Goal: Information Seeking & Learning: Learn about a topic

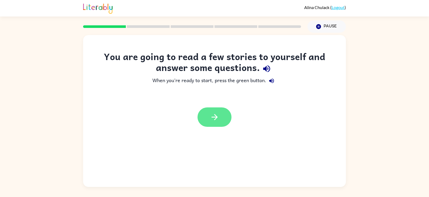
click at [213, 123] on button "button" at bounding box center [214, 116] width 34 height 19
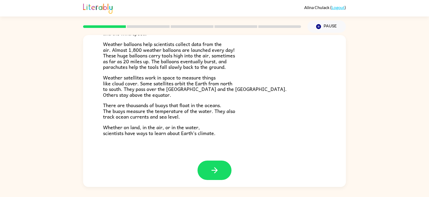
scroll to position [148, 0]
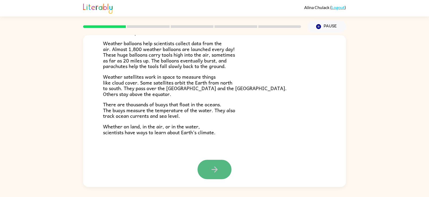
click at [211, 165] on icon "button" at bounding box center [214, 168] width 9 height 9
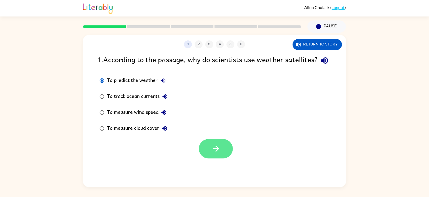
click at [209, 152] on button "button" at bounding box center [216, 148] width 34 height 19
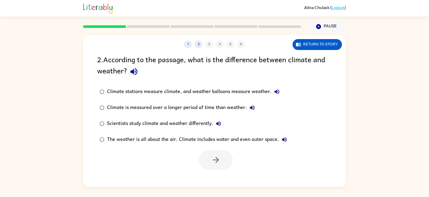
click at [206, 109] on div "Climate is measured over a longer period of time than weather." at bounding box center [182, 107] width 150 height 11
click at [216, 160] on icon "button" at bounding box center [216, 160] width 6 height 6
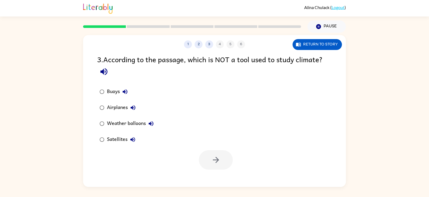
click at [206, 151] on div at bounding box center [216, 159] width 34 height 19
click at [114, 106] on div "Airplanes" at bounding box center [122, 107] width 31 height 11
click at [208, 151] on button "button" at bounding box center [216, 159] width 34 height 19
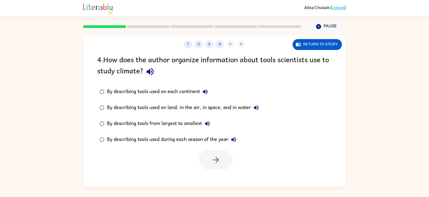
click at [194, 109] on div "By describing tools used on land, in the air, in space, and in water" at bounding box center [184, 107] width 154 height 11
click at [197, 127] on div "By describing tools from largest to smallest" at bounding box center [160, 123] width 106 height 11
click at [192, 138] on div "By describing tools used during each season of the year" at bounding box center [173, 139] width 132 height 11
click at [190, 138] on div "By describing tools used during each season of the year" at bounding box center [173, 139] width 132 height 11
click at [209, 157] on button "button" at bounding box center [216, 159] width 34 height 19
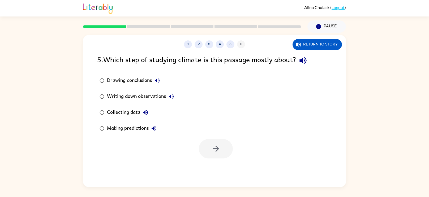
click at [145, 108] on button "Collecting data" at bounding box center [145, 112] width 11 height 11
click at [209, 144] on button "button" at bounding box center [216, 148] width 34 height 19
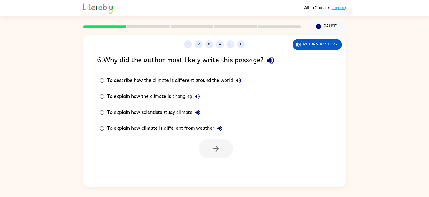
click at [225, 79] on div "To describe how the climate is different around the world" at bounding box center [175, 80] width 137 height 11
click at [203, 129] on div "To explain how climate is different from weather" at bounding box center [166, 128] width 118 height 11
click at [200, 85] on div "To describe how the climate is different around the world" at bounding box center [175, 80] width 137 height 11
click at [212, 154] on button "button" at bounding box center [216, 148] width 34 height 19
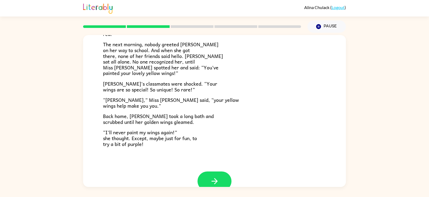
scroll to position [148, 0]
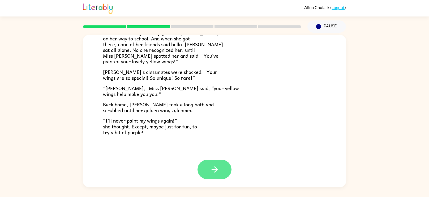
click at [201, 165] on button "button" at bounding box center [214, 168] width 34 height 19
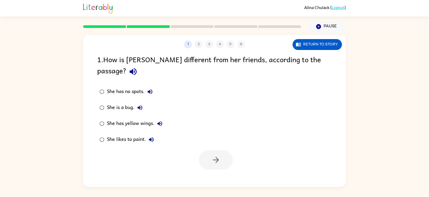
scroll to position [0, 0]
click at [201, 165] on div "1 2 3 4 5 6 Return to story 1 . How is [PERSON_NAME] different from her friends…" at bounding box center [214, 110] width 263 height 151
click at [154, 118] on div "She has yellow wings." at bounding box center [136, 123] width 58 height 11
click at [212, 155] on icon "button" at bounding box center [215, 159] width 9 height 9
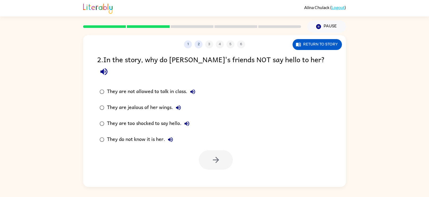
click at [160, 134] on div "They do not know it is her." at bounding box center [141, 139] width 69 height 11
click at [213, 155] on icon "button" at bounding box center [215, 159] width 9 height 9
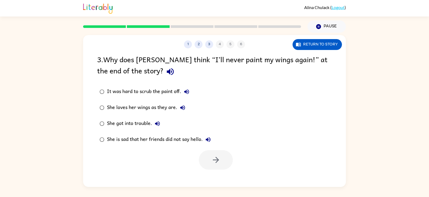
click at [175, 117] on label "She got into trouble." at bounding box center [155, 123] width 122 height 16
click at [178, 106] on button "She loves her wings as they are." at bounding box center [182, 107] width 11 height 11
click at [178, 110] on button "She loves her wings as they are." at bounding box center [182, 107] width 11 height 11
click at [177, 106] on button "She loves her wings as they are." at bounding box center [182, 107] width 11 height 11
click at [146, 110] on div "She loves her wings as they are." at bounding box center [147, 107] width 81 height 11
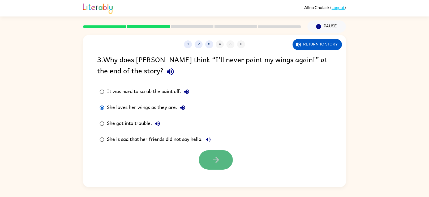
click at [218, 157] on icon "button" at bounding box center [215, 159] width 9 height 9
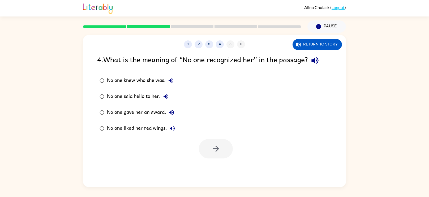
click at [115, 79] on div "No one knew who she was." at bounding box center [141, 80] width 69 height 11
click at [218, 158] on button "button" at bounding box center [216, 148] width 34 height 19
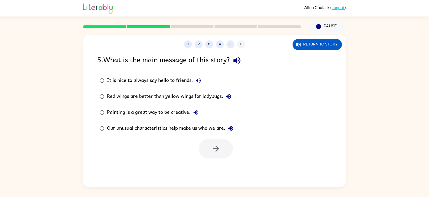
click at [109, 124] on div "Our unusual characteristics help make us who we are." at bounding box center [171, 128] width 129 height 11
click at [216, 150] on icon "button" at bounding box center [216, 148] width 6 height 6
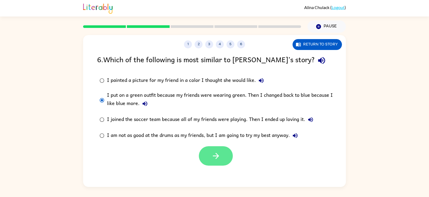
click at [216, 155] on icon "button" at bounding box center [215, 155] width 9 height 9
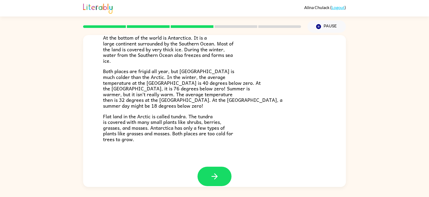
scroll to position [112, 0]
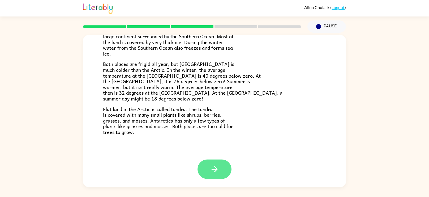
click at [212, 171] on icon "button" at bounding box center [214, 168] width 9 height 9
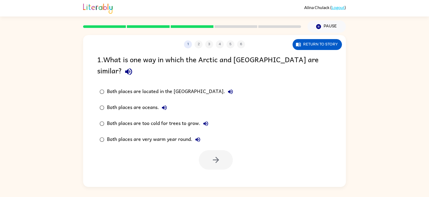
click at [151, 102] on div "Both places are oceans." at bounding box center [138, 107] width 63 height 11
click at [145, 118] on div "Both places are too cold for trees to grow." at bounding box center [159, 123] width 104 height 11
click at [207, 150] on button "button" at bounding box center [216, 159] width 34 height 19
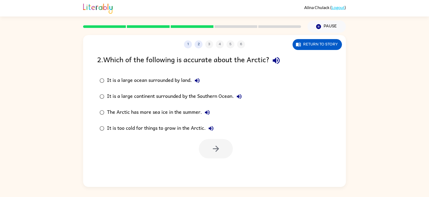
click at [113, 128] on div "It is too cold for things to grow in the Arctic." at bounding box center [161, 128] width 109 height 11
click at [224, 144] on button "button" at bounding box center [216, 148] width 34 height 19
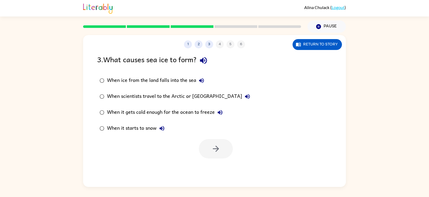
click at [210, 112] on div "When it gets cold enough for the ocean to freeze" at bounding box center [166, 112] width 118 height 11
click at [211, 152] on icon "button" at bounding box center [215, 148] width 9 height 9
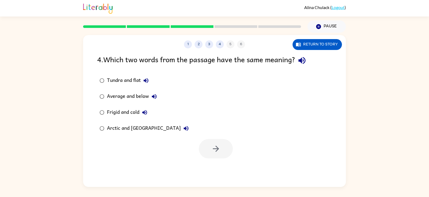
click at [140, 116] on div "Frigid and cold" at bounding box center [128, 112] width 43 height 11
click at [213, 141] on button "button" at bounding box center [216, 148] width 34 height 19
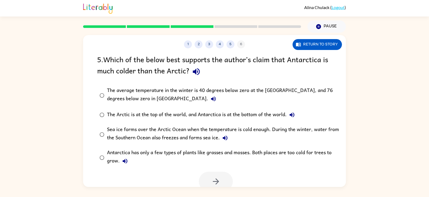
click at [289, 94] on div "The average temperature in the winter is 40 degrees below zero at the [GEOGRAPH…" at bounding box center [223, 95] width 232 height 18
click at [223, 182] on button "button" at bounding box center [216, 180] width 34 height 19
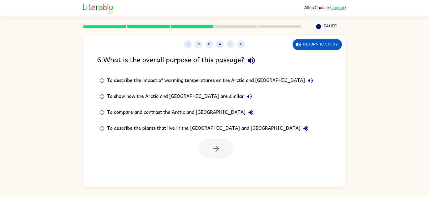
click at [181, 115] on div "To compare and contrast the Arctic and [GEOGRAPHIC_DATA]" at bounding box center [181, 112] width 149 height 11
click at [208, 151] on button "button" at bounding box center [216, 148] width 34 height 19
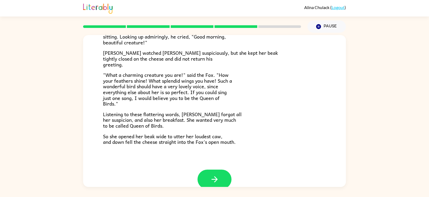
scroll to position [104, 0]
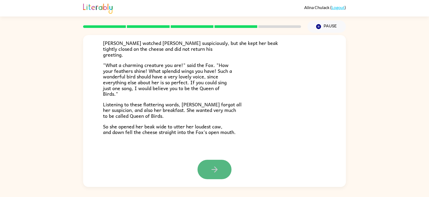
click at [207, 170] on button "button" at bounding box center [214, 168] width 34 height 19
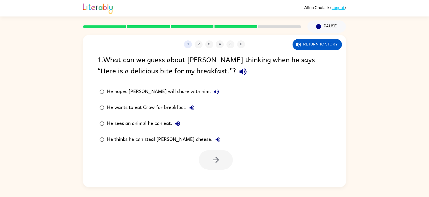
scroll to position [0, 0]
click at [153, 106] on div "He wants to eat Crow for breakfast." at bounding box center [152, 107] width 90 height 11
click at [205, 151] on button "button" at bounding box center [216, 159] width 34 height 19
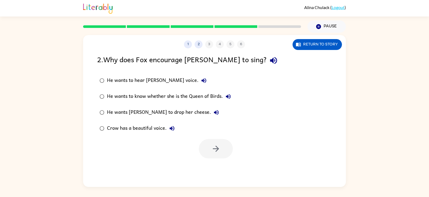
click at [162, 114] on div "He wants [PERSON_NAME] to drop her cheese." at bounding box center [164, 112] width 115 height 11
click at [230, 144] on button "button" at bounding box center [216, 148] width 34 height 19
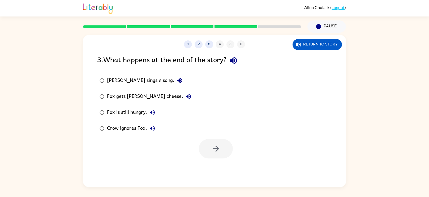
click at [124, 96] on div "Fox gets [PERSON_NAME] cheese." at bounding box center [150, 96] width 87 height 11
click at [203, 144] on button "button" at bounding box center [216, 148] width 34 height 19
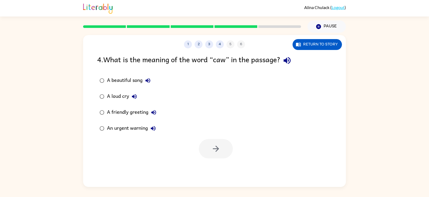
click at [140, 76] on div "A beautiful song" at bounding box center [130, 80] width 46 height 11
click at [225, 155] on button "button" at bounding box center [216, 148] width 34 height 19
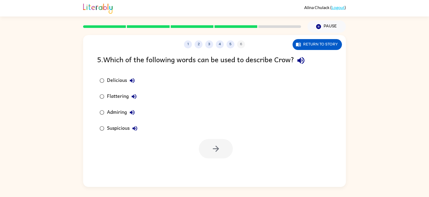
click at [117, 81] on div "Delicious" at bounding box center [122, 80] width 31 height 11
click at [210, 148] on button "button" at bounding box center [216, 148] width 34 height 19
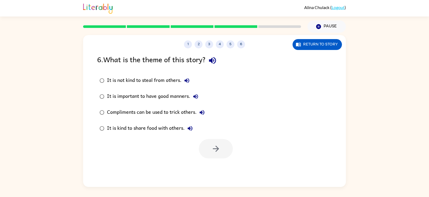
click at [132, 112] on div "Compliments can be used to trick others." at bounding box center [157, 112] width 100 height 11
click at [212, 144] on icon "button" at bounding box center [215, 148] width 9 height 9
click at [212, 144] on div at bounding box center [216, 148] width 34 height 19
